Goal: Find specific page/section: Find specific page/section

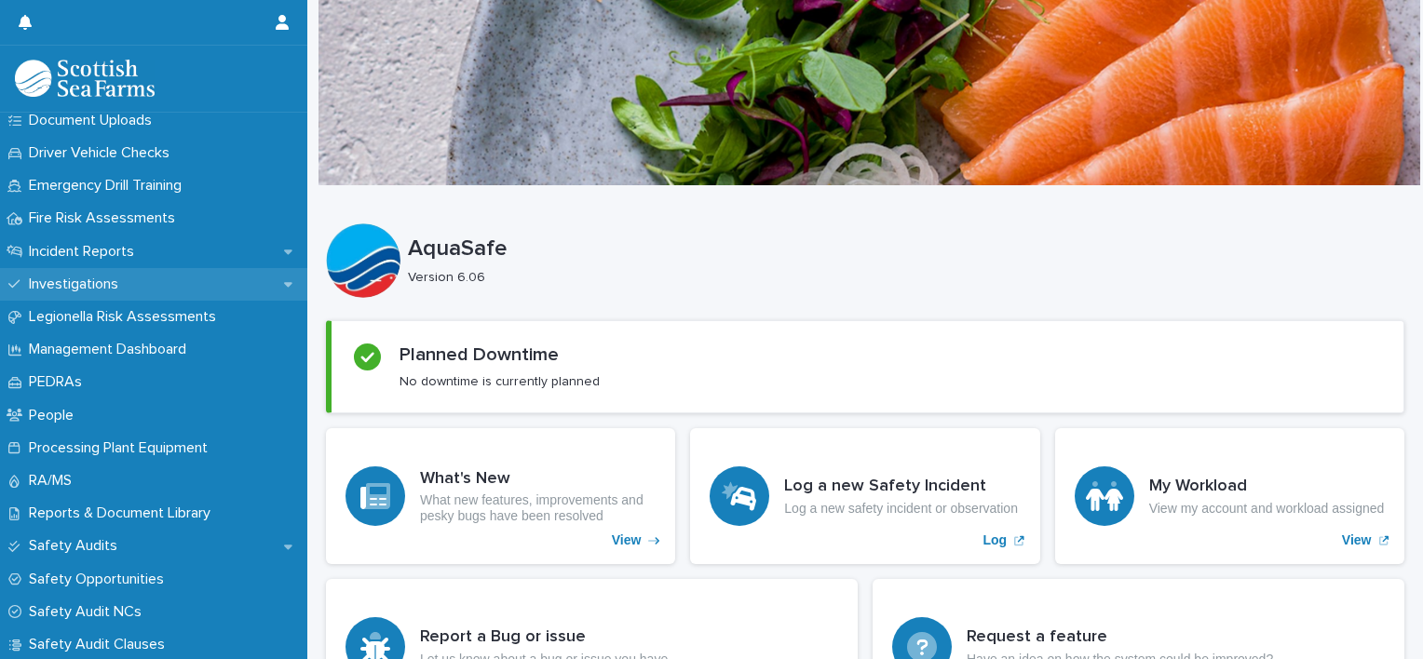
scroll to position [538, 0]
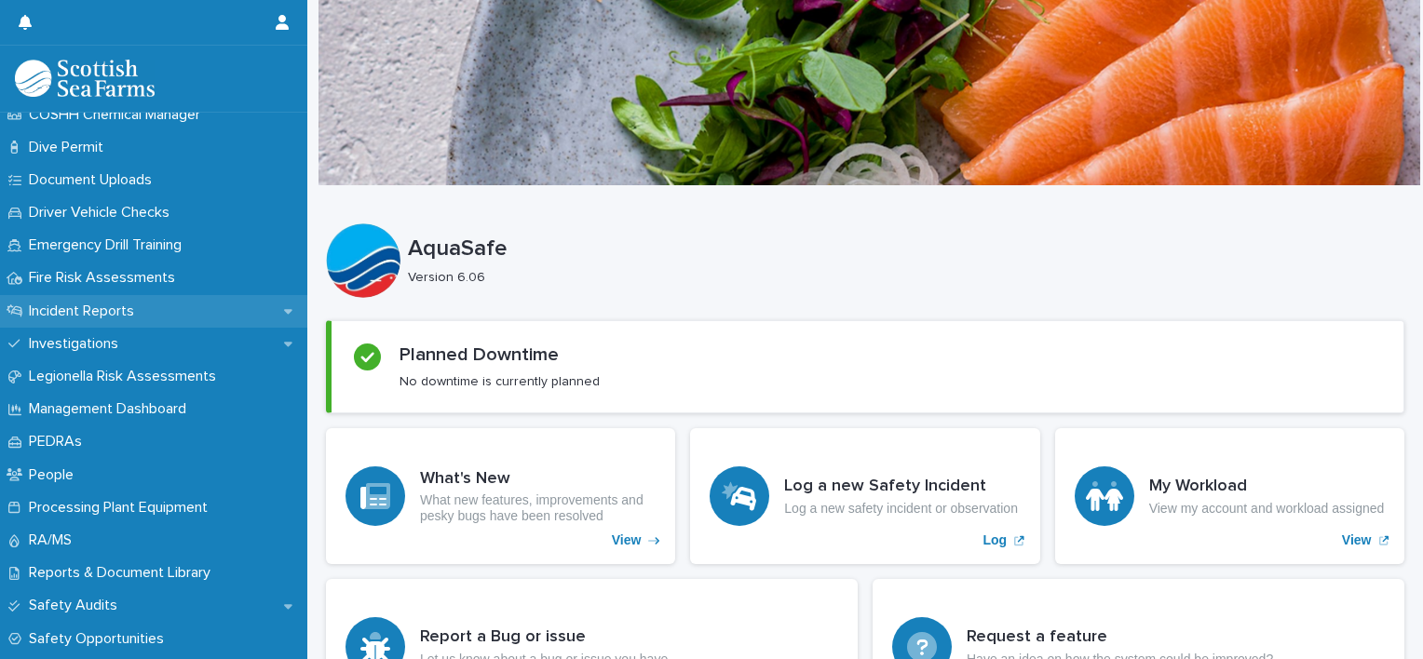
click at [114, 304] on p "Incident Reports" at bounding box center [85, 312] width 128 height 18
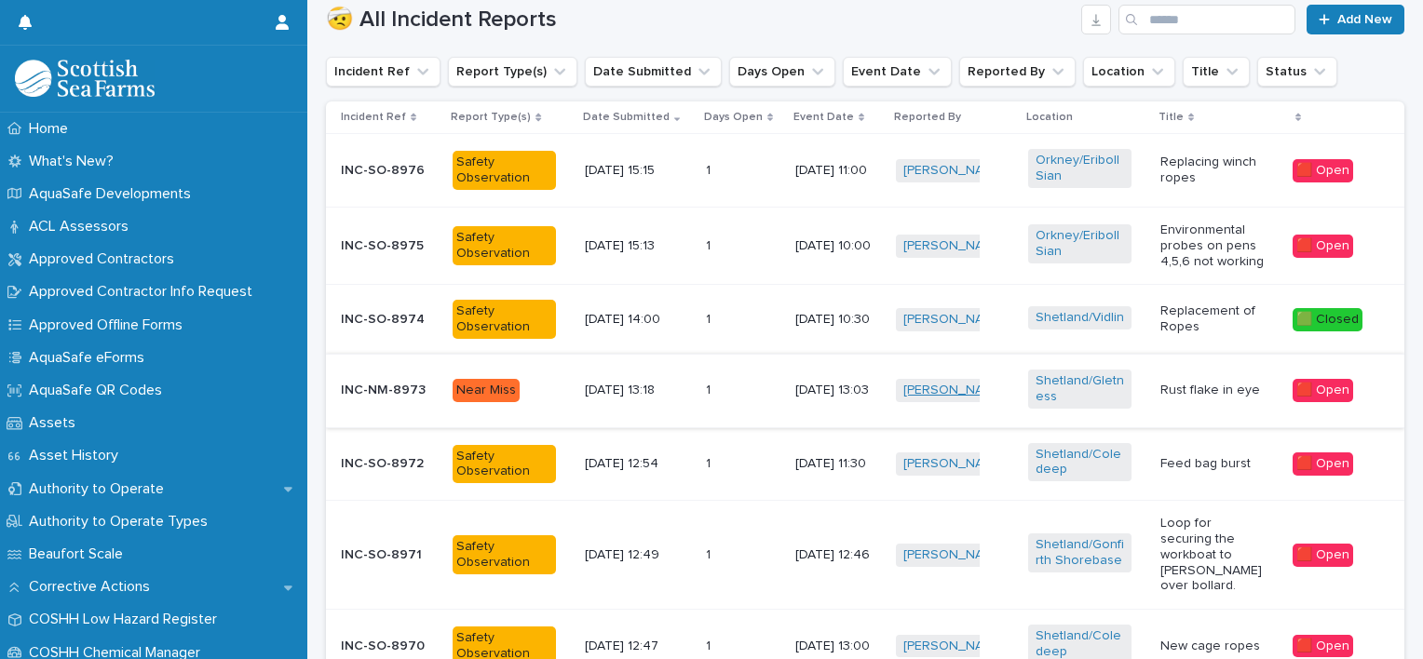
scroll to position [524, 0]
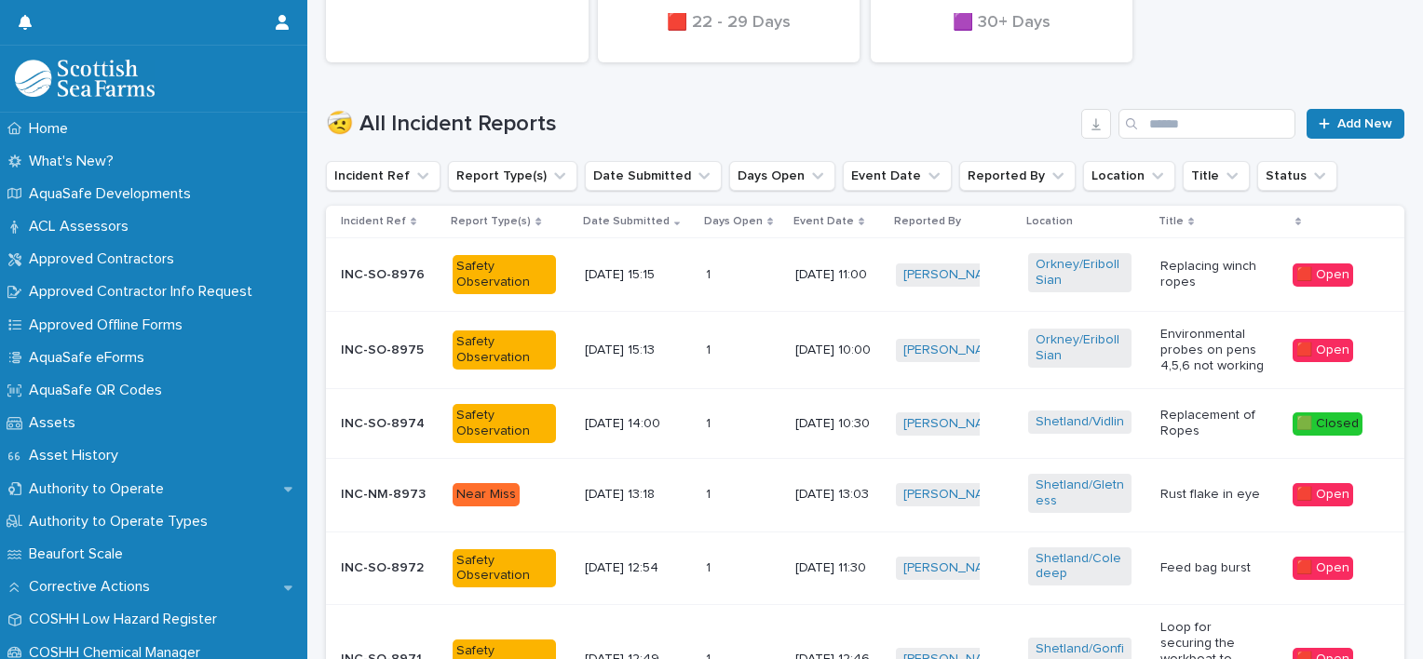
click at [795, 272] on p "[DATE] 11:00" at bounding box center [838, 275] width 86 height 16
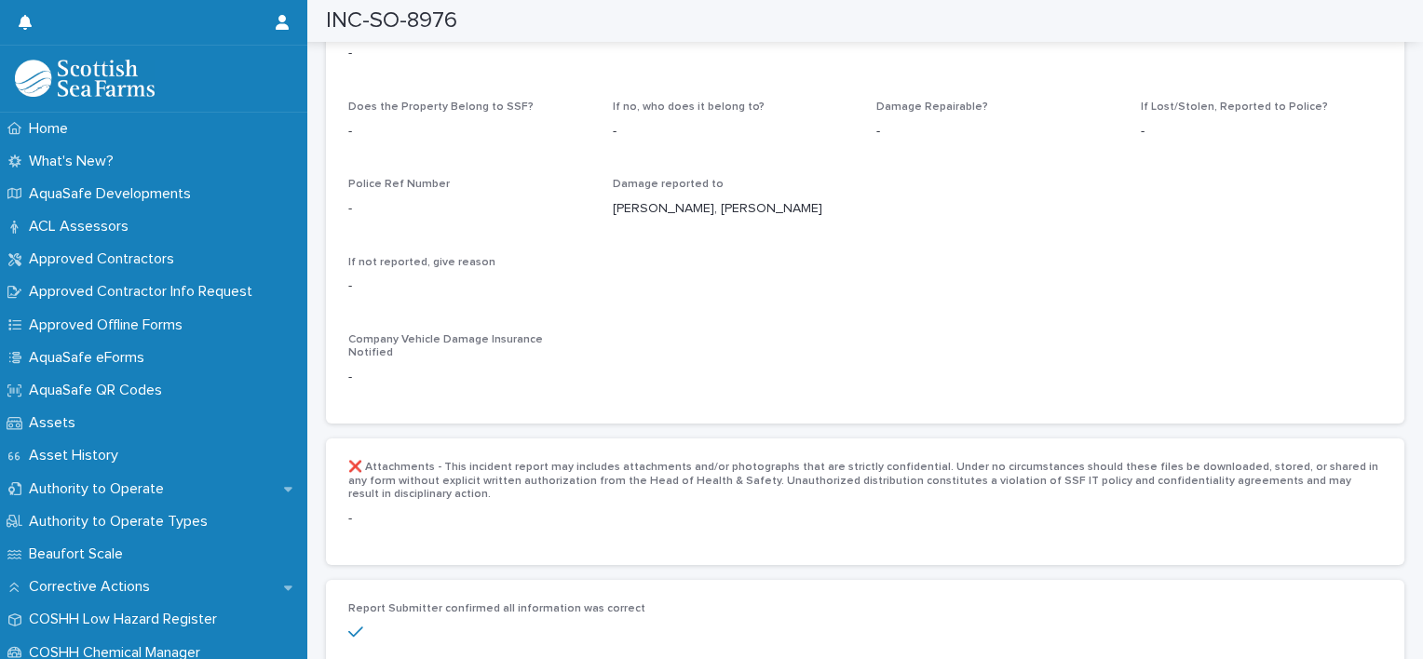
scroll to position [3210, 0]
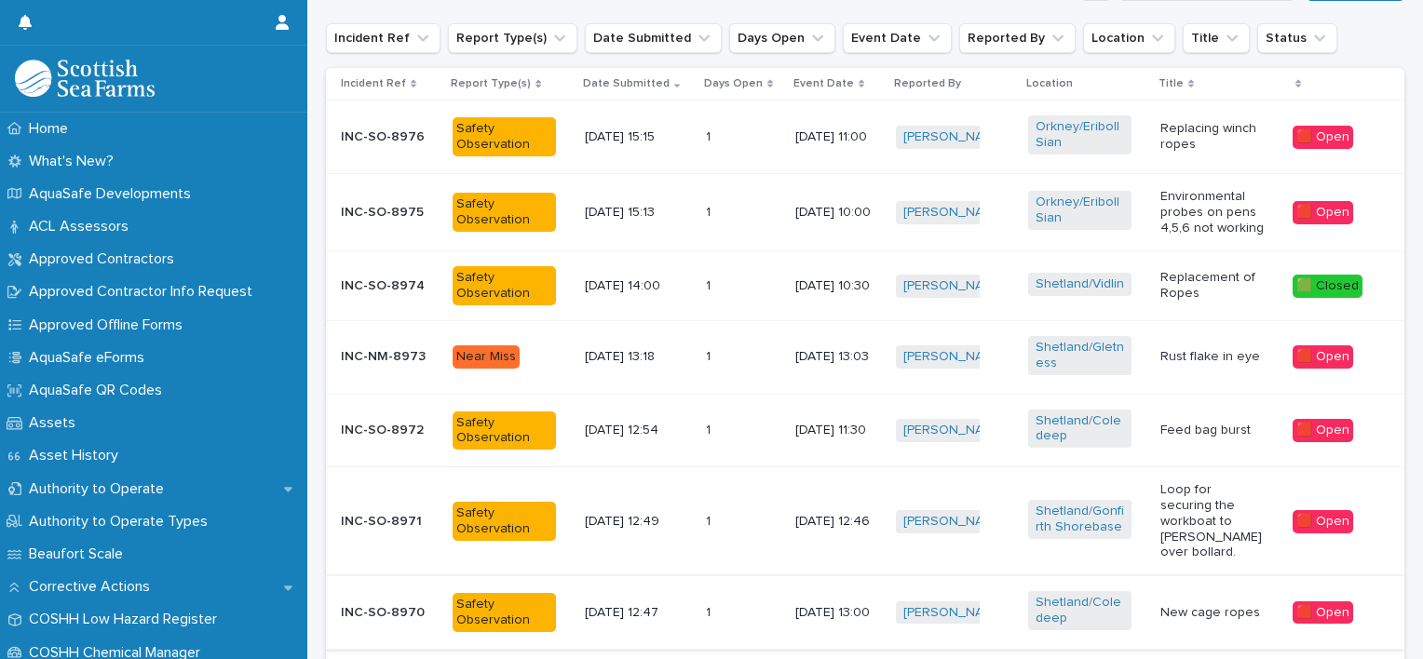
scroll to position [663, 0]
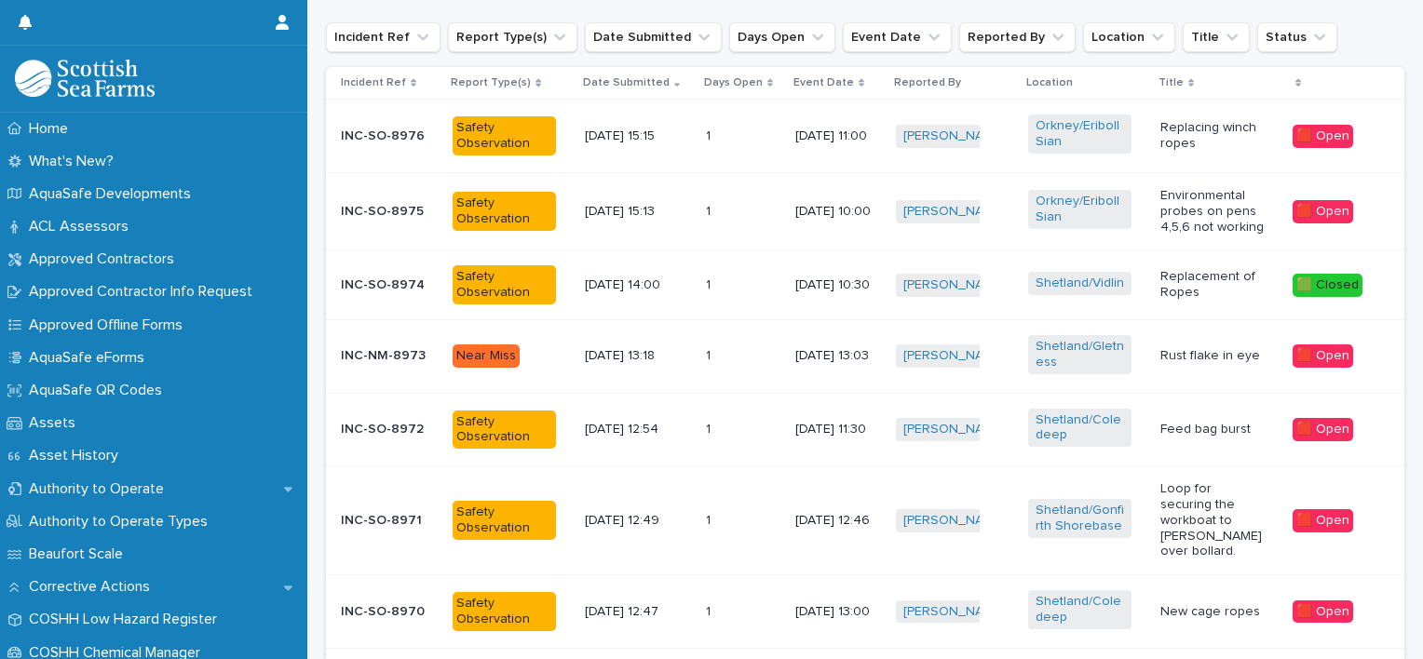
click at [788, 210] on td "[DATE] 10:00" at bounding box center [838, 210] width 101 height 77
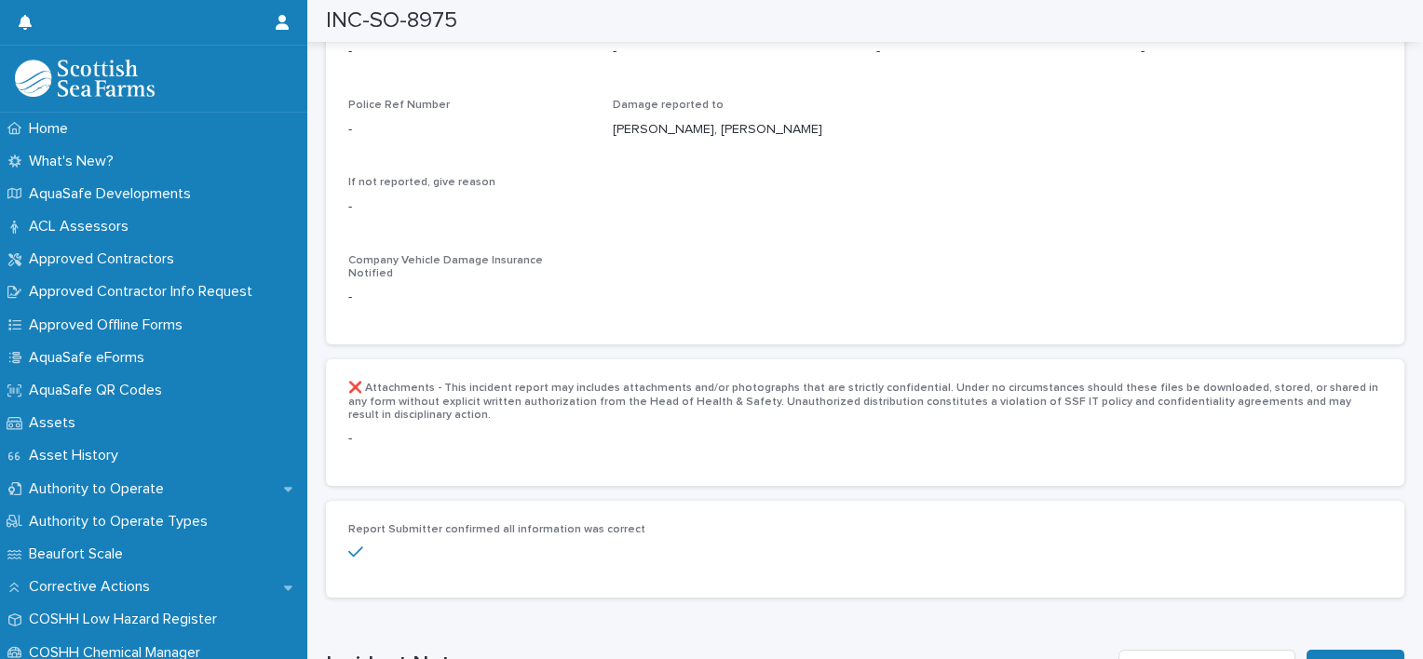
scroll to position [3308, 0]
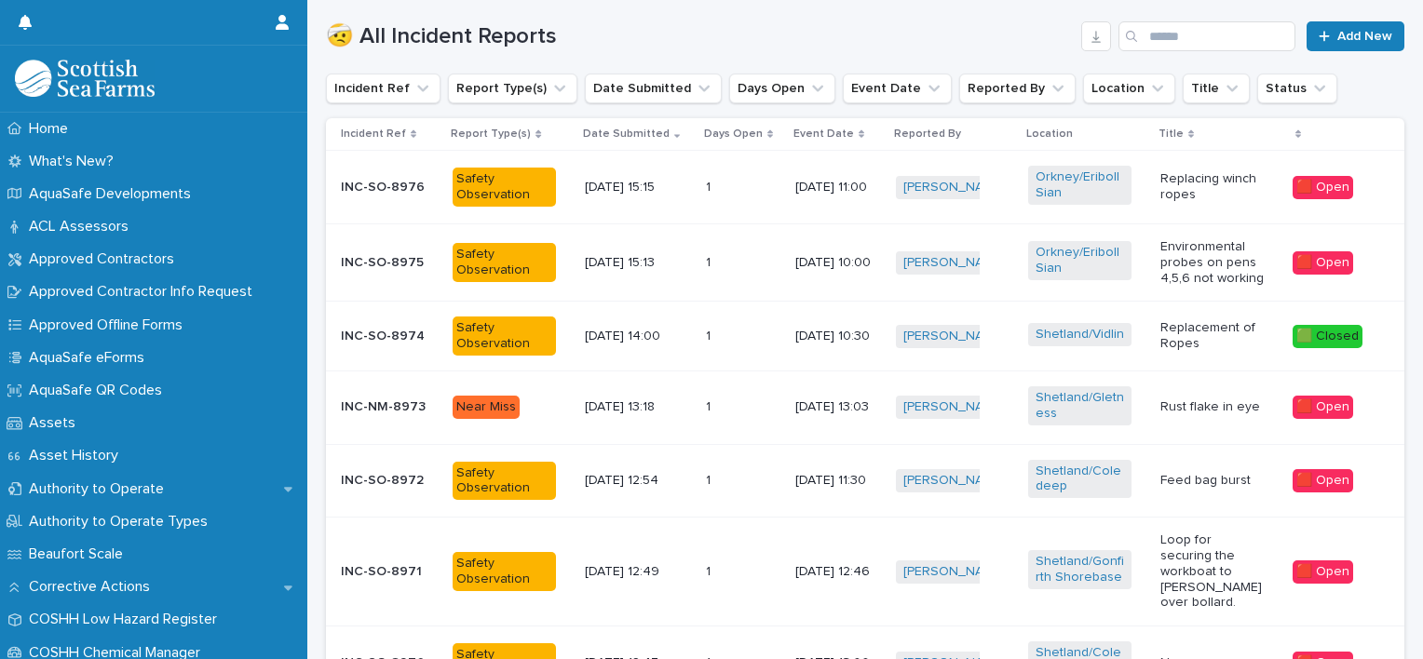
scroll to position [613, 0]
